Goal: Entertainment & Leisure: Consume media (video, audio)

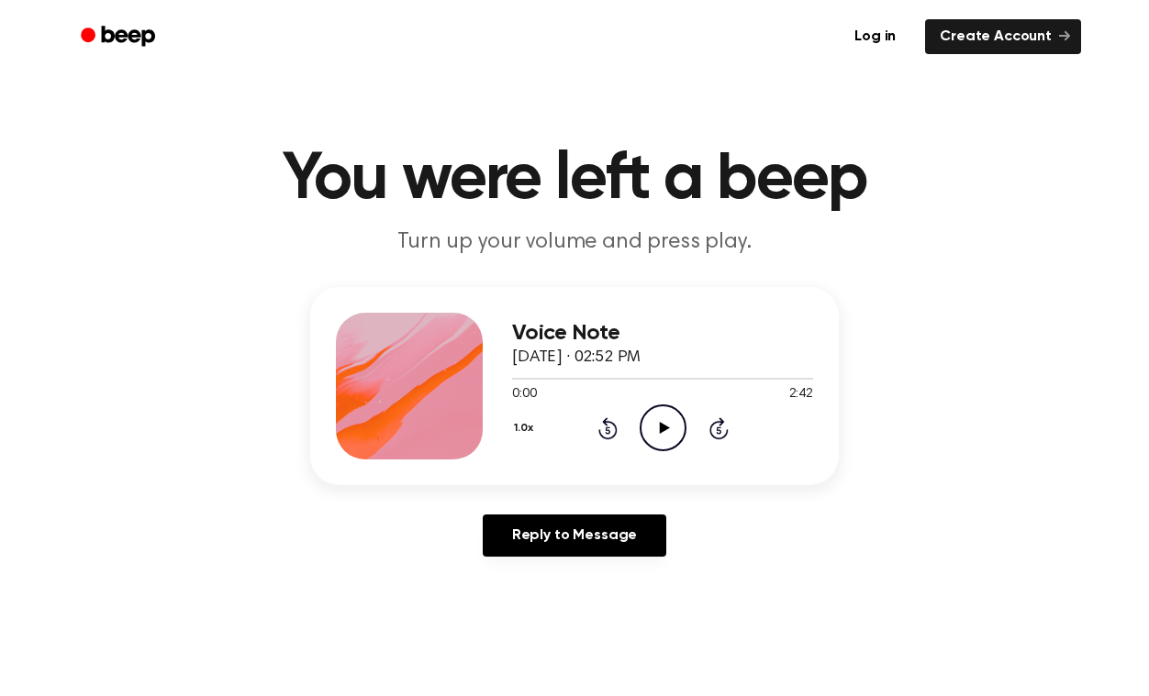
click at [657, 426] on icon "Play Audio" at bounding box center [663, 428] width 47 height 47
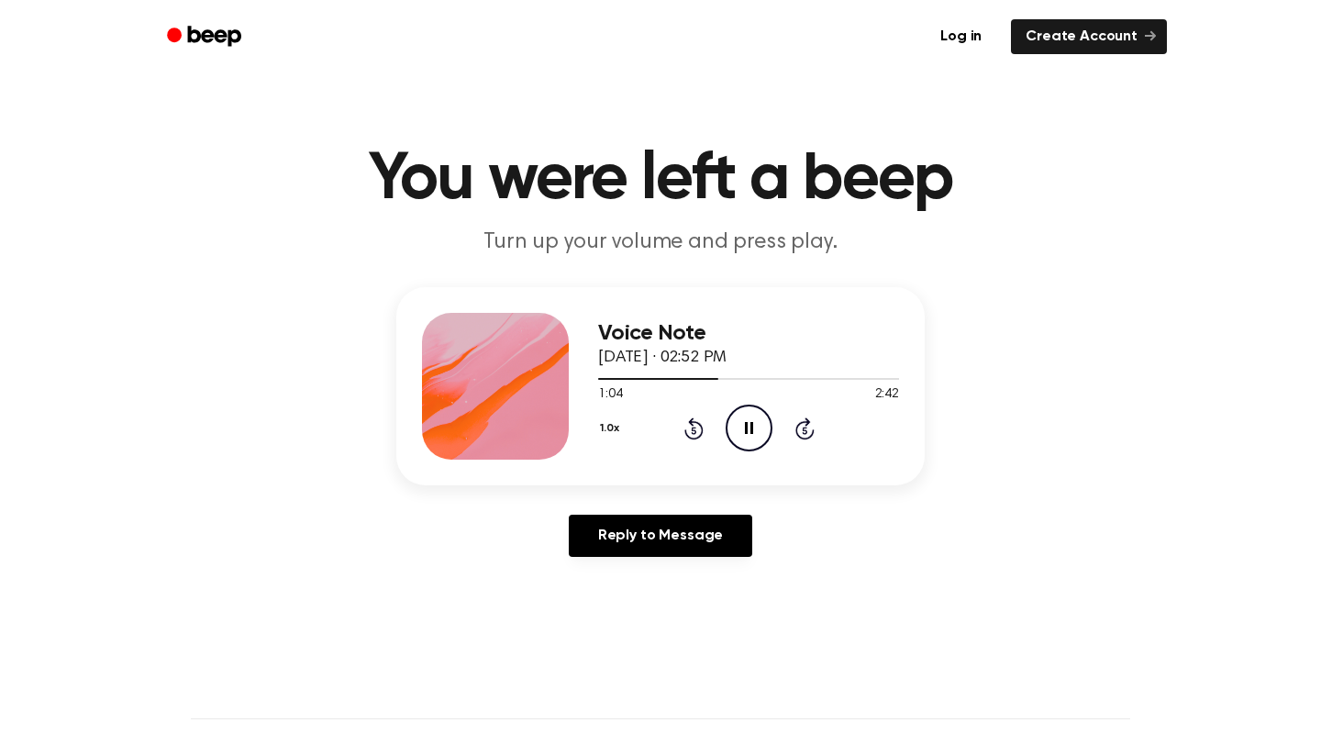
click at [754, 429] on icon "Pause Audio" at bounding box center [749, 428] width 47 height 47
drag, startPoint x: 720, startPoint y: 381, endPoint x: 582, endPoint y: 379, distance: 138.6
click at [582, 379] on div "Voice Note [DATE] · 02:52 PM 1:04 2:42 Your browser does not support the [objec…" at bounding box center [660, 386] width 529 height 198
click at [599, 378] on div at bounding box center [658, 379] width 120 height 2
click at [742, 425] on icon "Play Audio" at bounding box center [749, 428] width 47 height 47
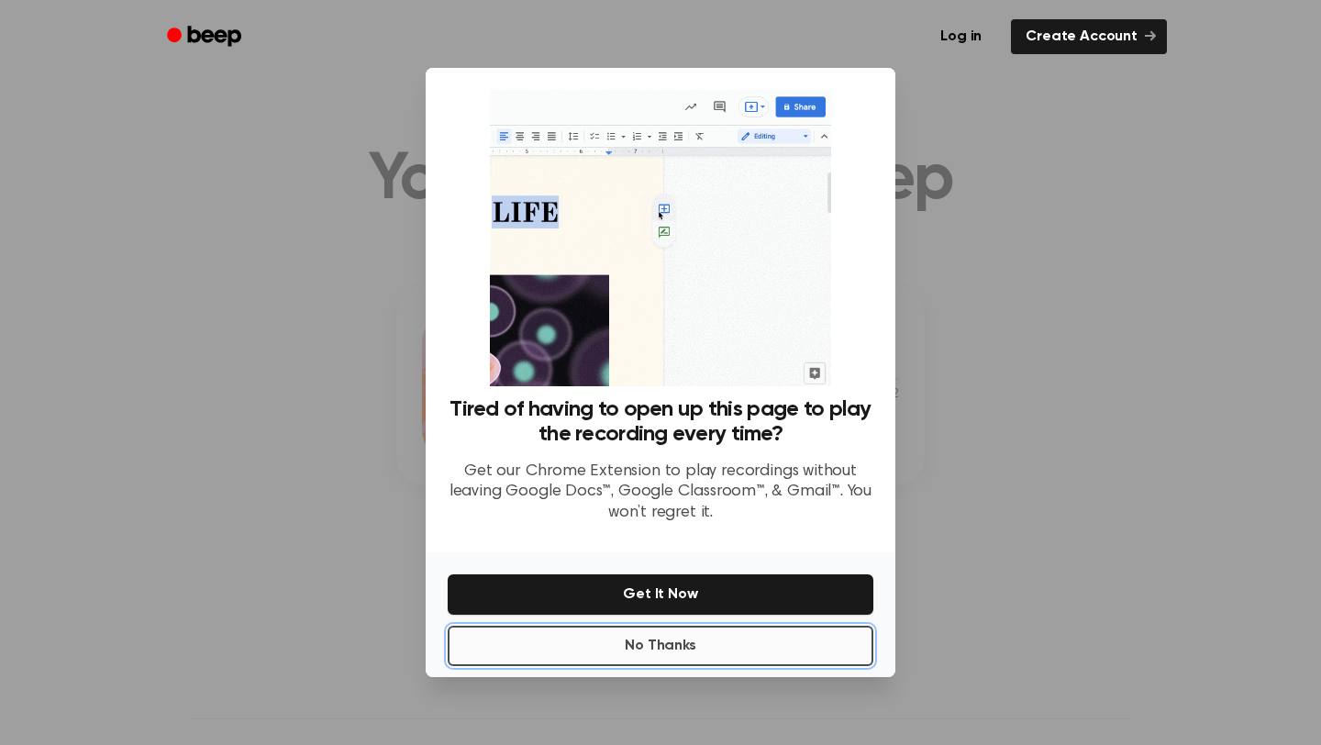
click at [650, 644] on button "No Thanks" at bounding box center [661, 646] width 426 height 40
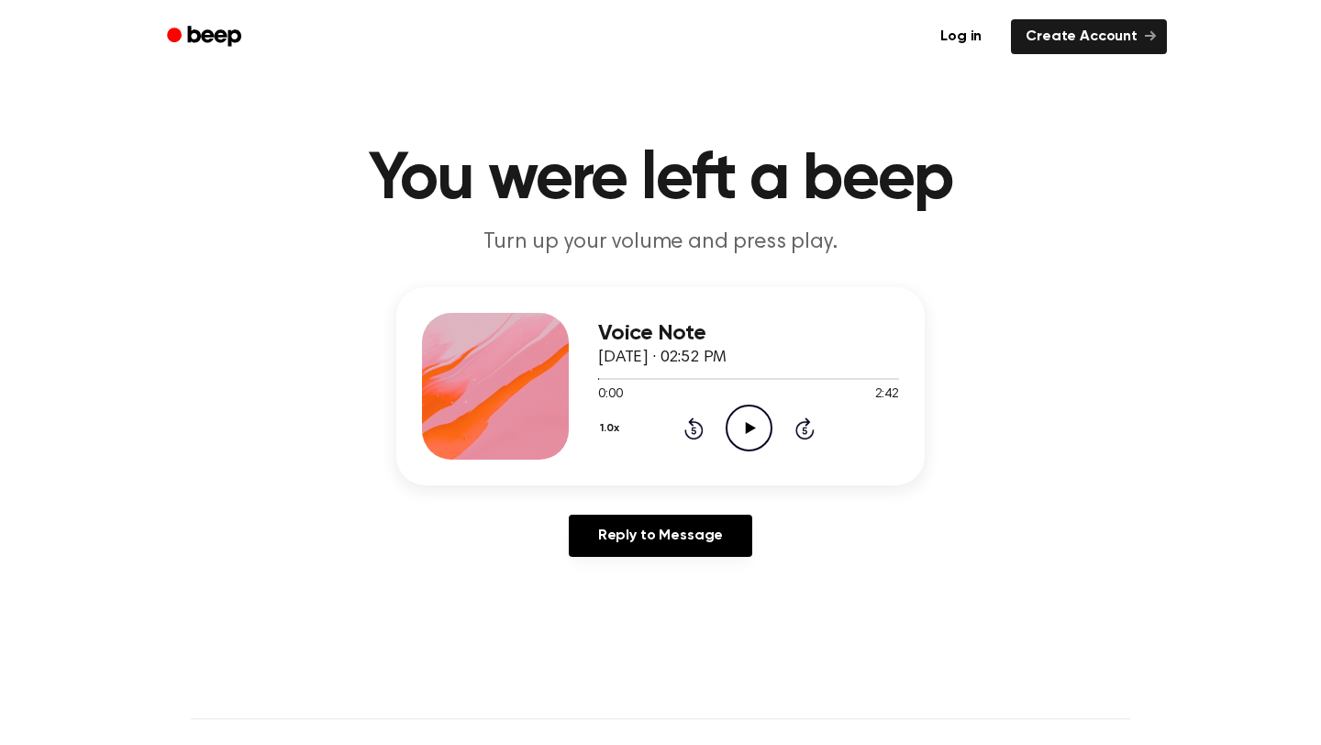
click at [730, 422] on icon "Play Audio" at bounding box center [749, 428] width 47 height 47
click at [740, 432] on icon "Pause Audio" at bounding box center [749, 428] width 47 height 47
click at [747, 427] on icon at bounding box center [750, 428] width 10 height 12
